Goal: Transaction & Acquisition: Purchase product/service

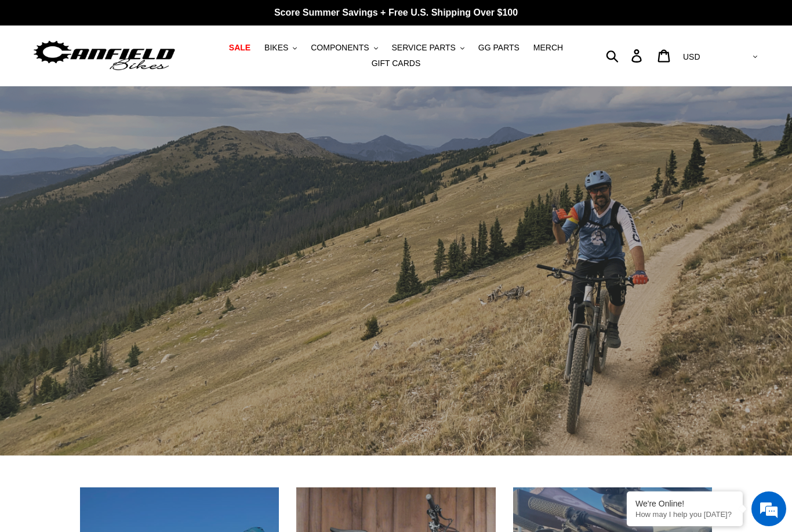
click at [351, 52] on span "COMPONENTS" at bounding box center [340, 48] width 58 height 10
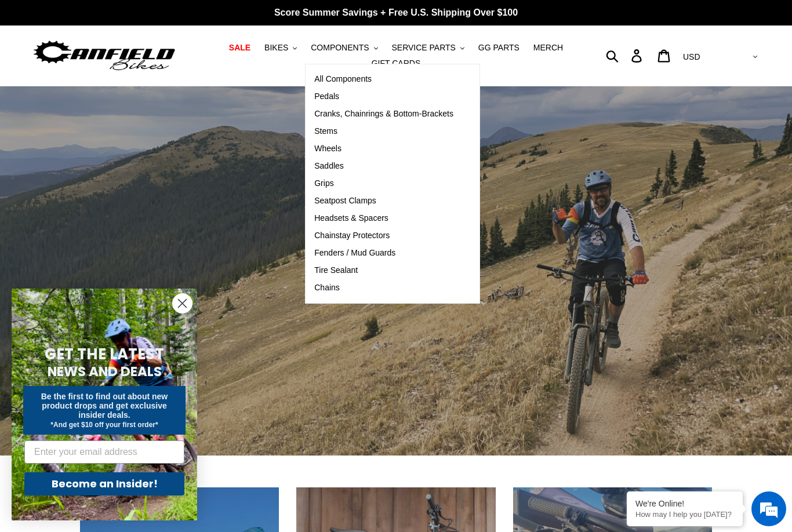
click at [324, 114] on span "Cranks, Chainrings & Bottom-Brackets" at bounding box center [383, 114] width 139 height 10
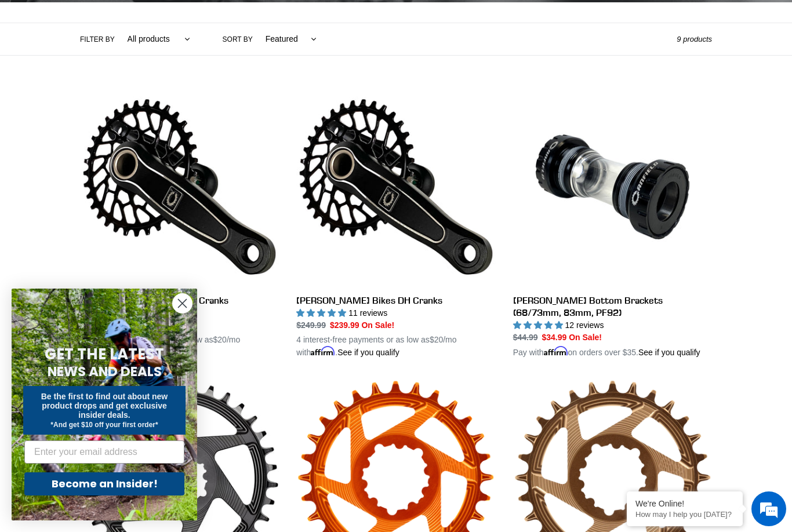
click at [340, 185] on link "Canfield Bikes DH Cranks" at bounding box center [395, 222] width 199 height 271
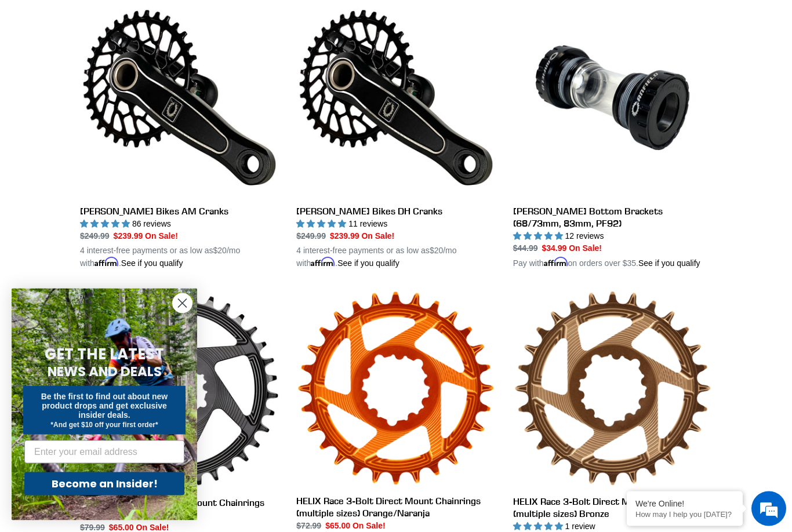
scroll to position [347, 0]
click at [378, 97] on link "Canfield Bikes DH Cranks" at bounding box center [395, 133] width 199 height 271
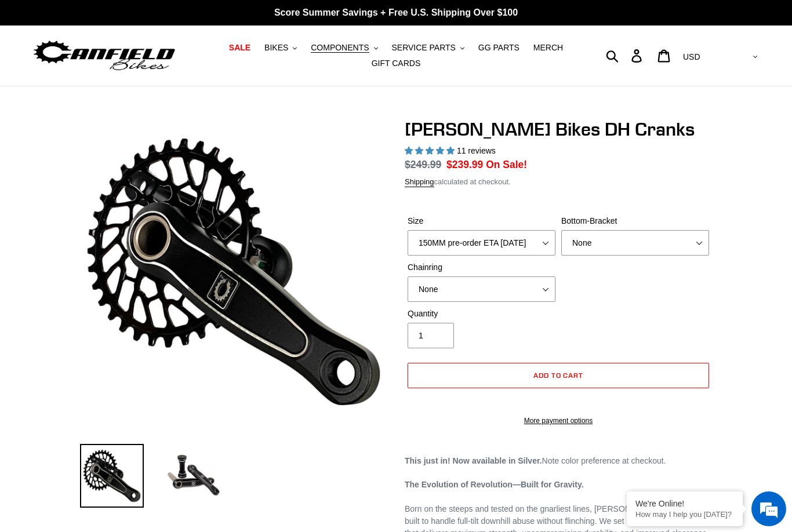
select select "highest-rating"
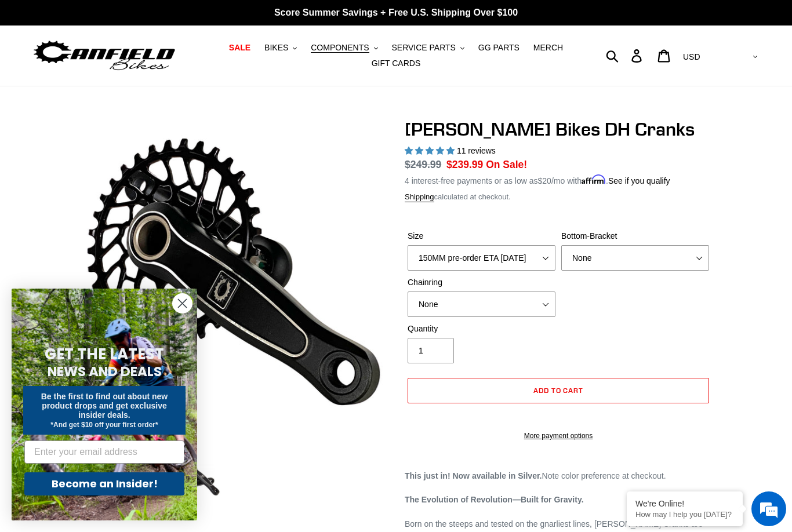
scroll to position [51, 0]
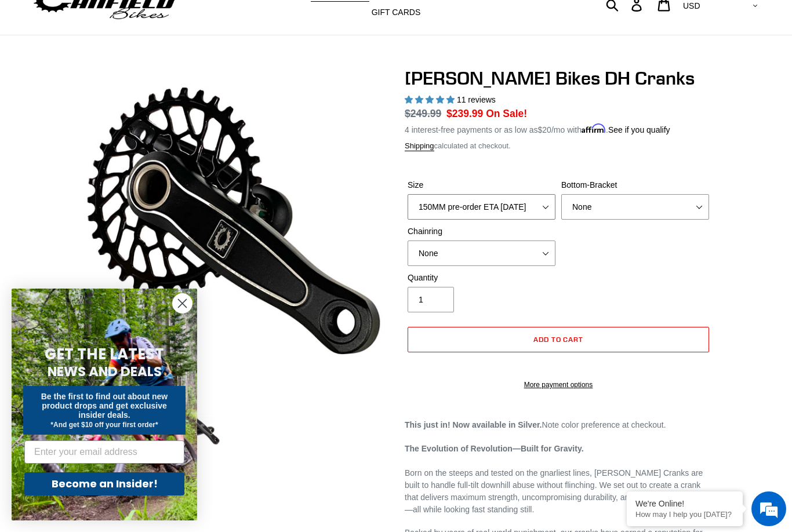
click at [436, 210] on select "150MM pre-order ETA 9/30/25 155MM pre-order ETA 9/30/25 160MM pre-order ETA 9/3…" at bounding box center [481, 206] width 148 height 25
select select "165MM pre-order ETA 9/30/25"
click at [689, 202] on select "None BSA Threaded 83mm" at bounding box center [635, 206] width 148 height 25
select select "BSA Threaded 83mm"
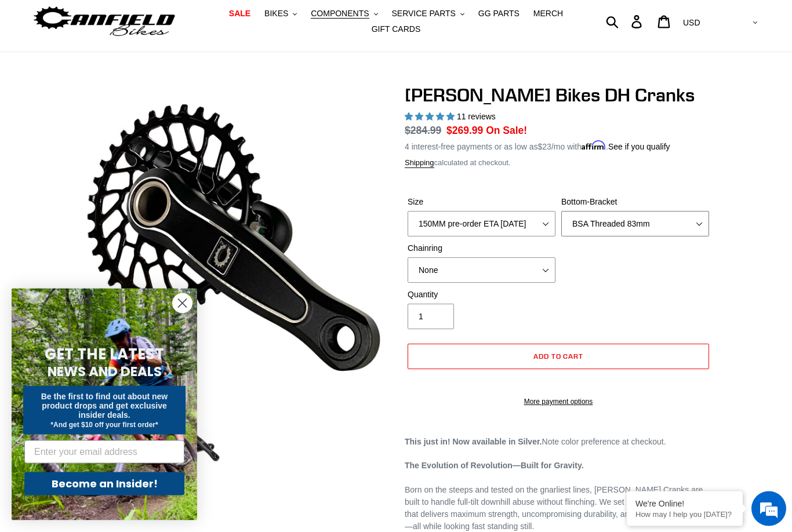
scroll to position [78, 0]
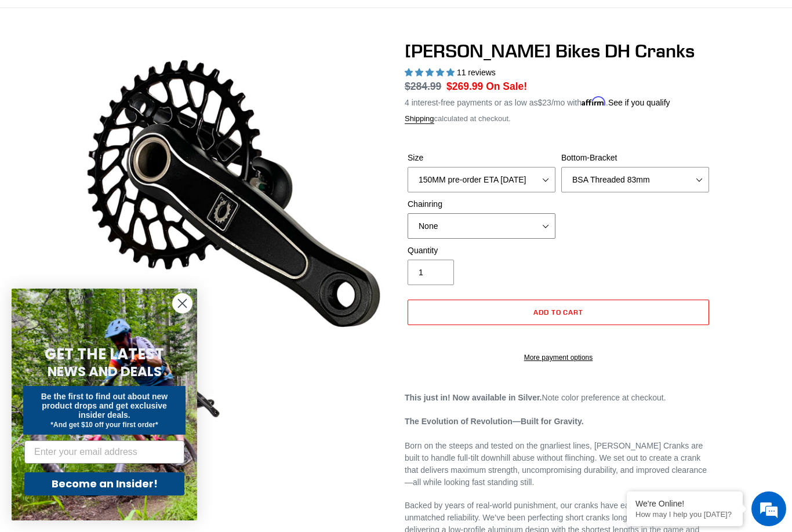
click at [421, 228] on select "None 34t Round" at bounding box center [481, 225] width 148 height 25
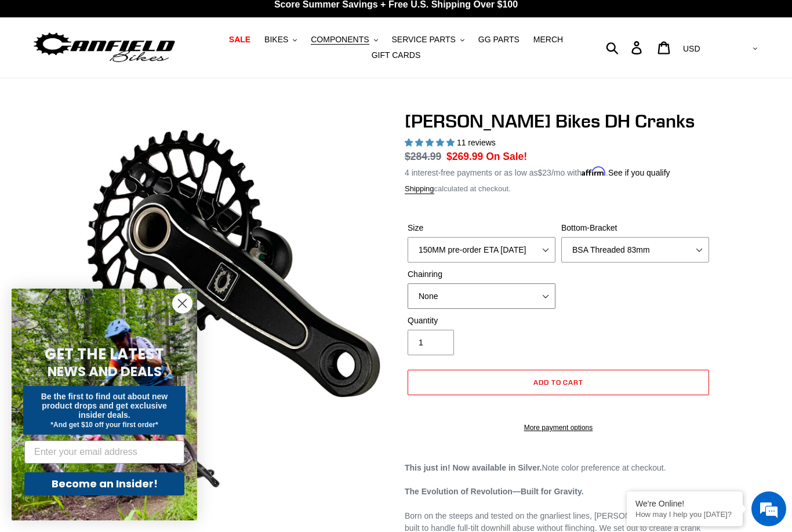
scroll to position [0, 0]
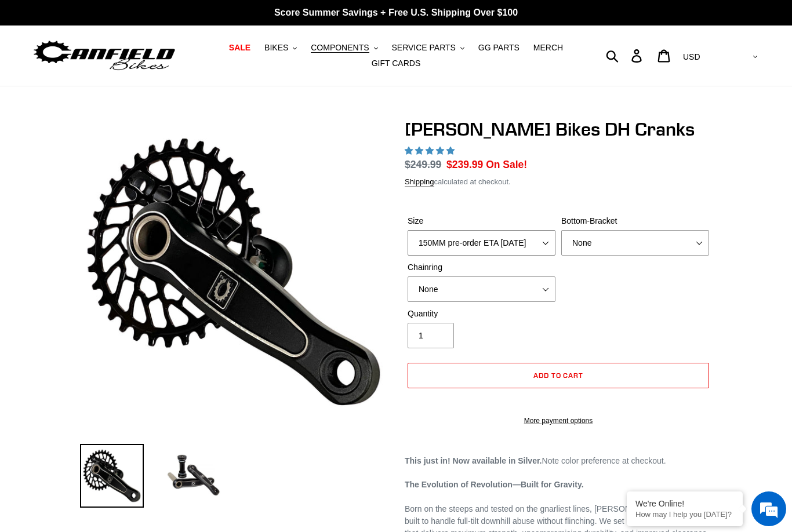
click at [422, 248] on select "150MM pre-order ETA 9/30/25 155MM pre-order ETA 9/30/25 160MM pre-order ETA 9/3…" at bounding box center [481, 242] width 148 height 25
select select "highest-rating"
select select "160MM pre-order ETA 9/30/25"
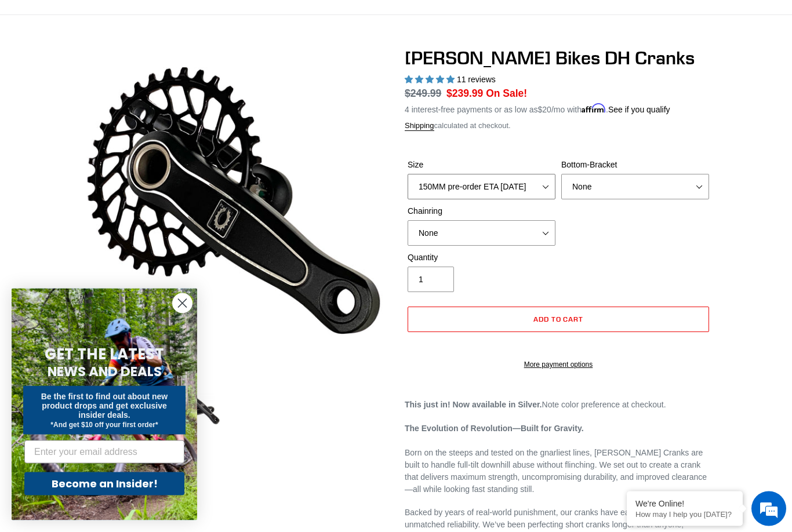
scroll to position [71, 0]
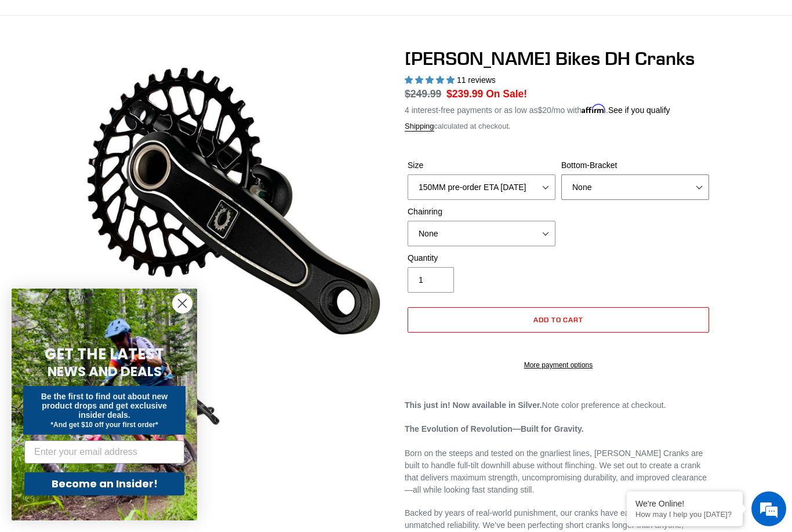
click at [673, 184] on select "None BSA Threaded 83mm" at bounding box center [635, 186] width 148 height 25
select select "BSA Threaded 83mm"
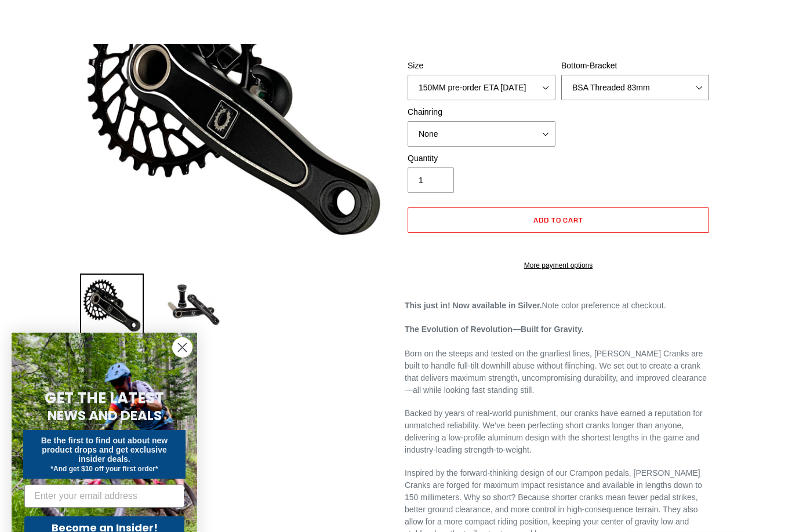
scroll to position [139, 0]
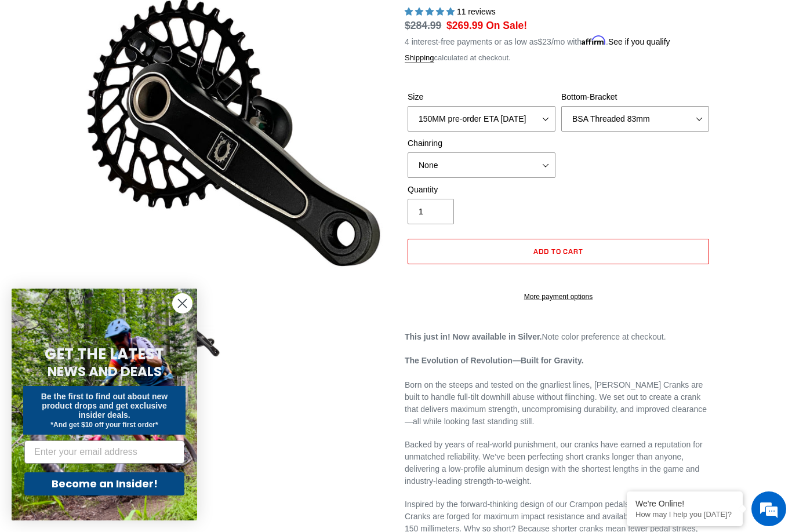
click at [576, 165] on div "Size 150MM pre-order ETA 9/30/25 155MM pre-order ETA 9/30/25 160MM pre-order ET…" at bounding box center [557, 137] width 307 height 93
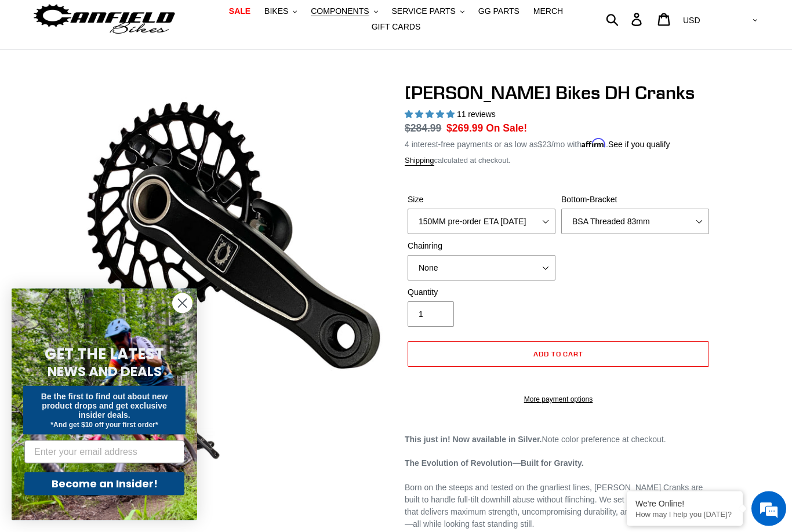
scroll to position [0, 0]
